Goal: Task Accomplishment & Management: Manage account settings

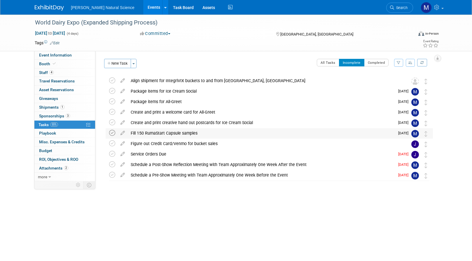
click at [110, 133] on icon at bounding box center [112, 133] width 6 height 6
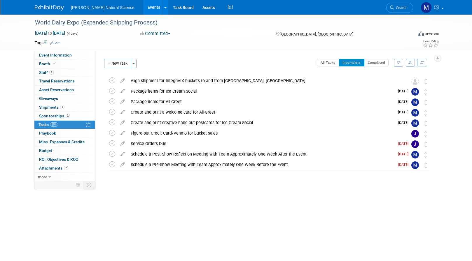
click at [143, 5] on link "Events" at bounding box center [153, 7] width 21 height 15
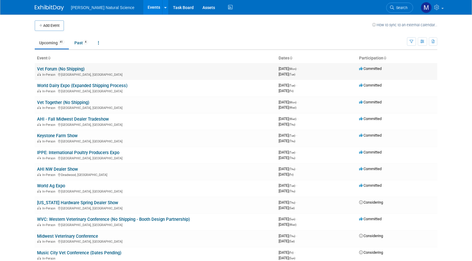
click at [77, 68] on link "Vet Forum (No Shipping)" at bounding box center [61, 68] width 48 height 5
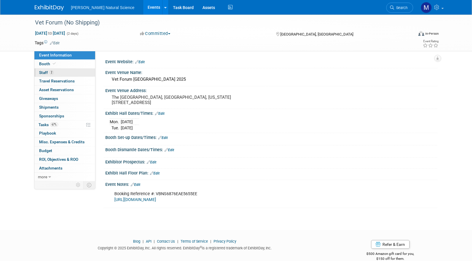
click at [57, 72] on link "2 Staff 2" at bounding box center [64, 73] width 61 height 8
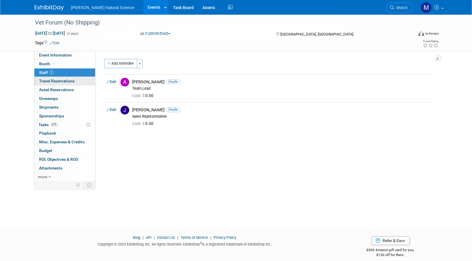
click at [58, 77] on link "0 Travel Reservations 0" at bounding box center [64, 81] width 61 height 8
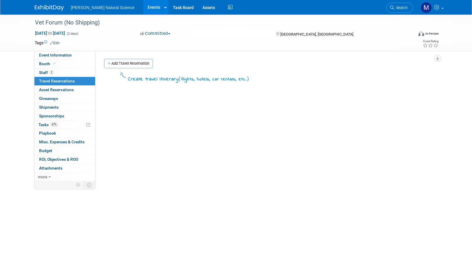
click at [59, 85] on link "0 Travel Reservations 0" at bounding box center [64, 81] width 61 height 8
click at [66, 121] on link "67% Tasks 67%" at bounding box center [64, 125] width 61 height 8
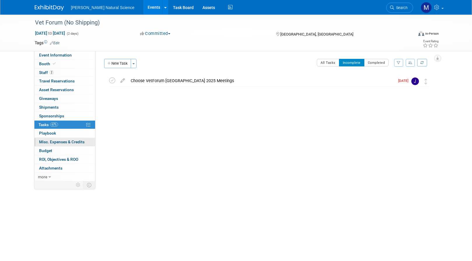
click at [64, 138] on link "0 Misc. Expenses & Credits 0" at bounding box center [64, 142] width 61 height 8
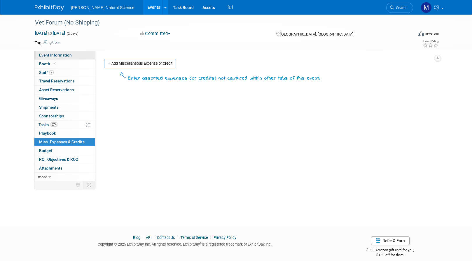
click at [60, 57] on span "Event Information" at bounding box center [55, 55] width 33 height 5
